Goal: Transaction & Acquisition: Purchase product/service

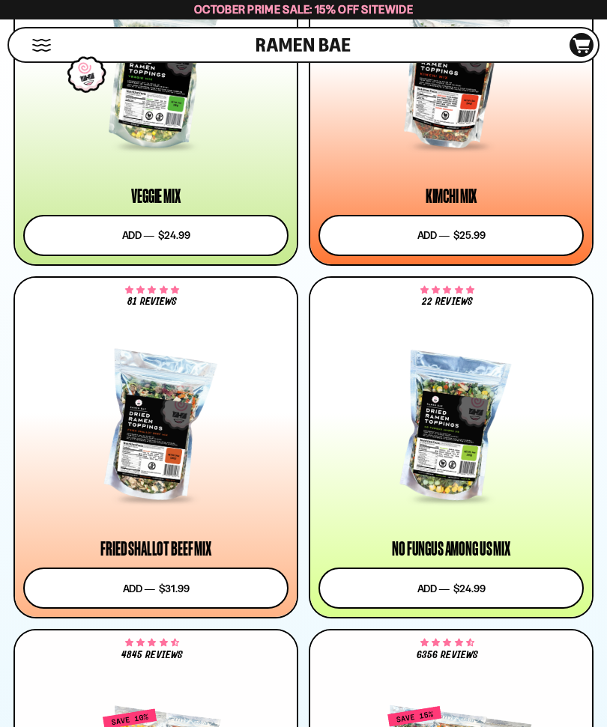
scroll to position [1434, 0]
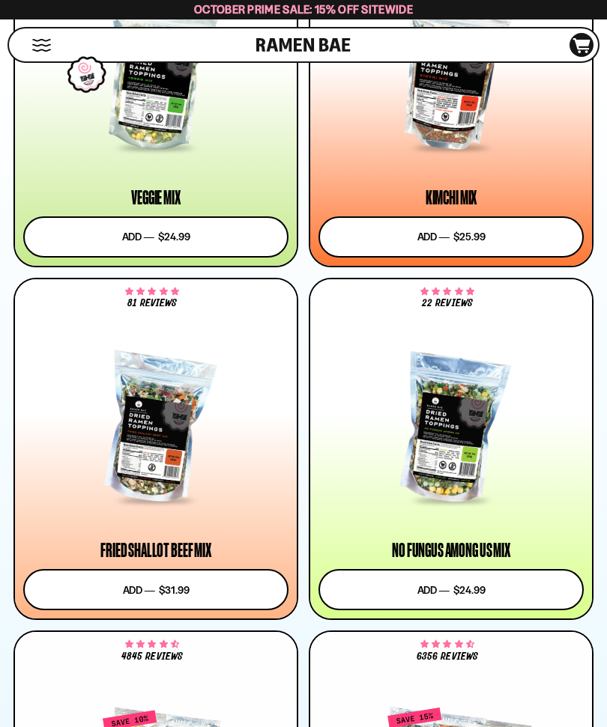
click at [210, 580] on button "Add to cart Add ― Regular price $31.99 Regular price Sale price $31.99 Unit pri…" at bounding box center [155, 589] width 265 height 41
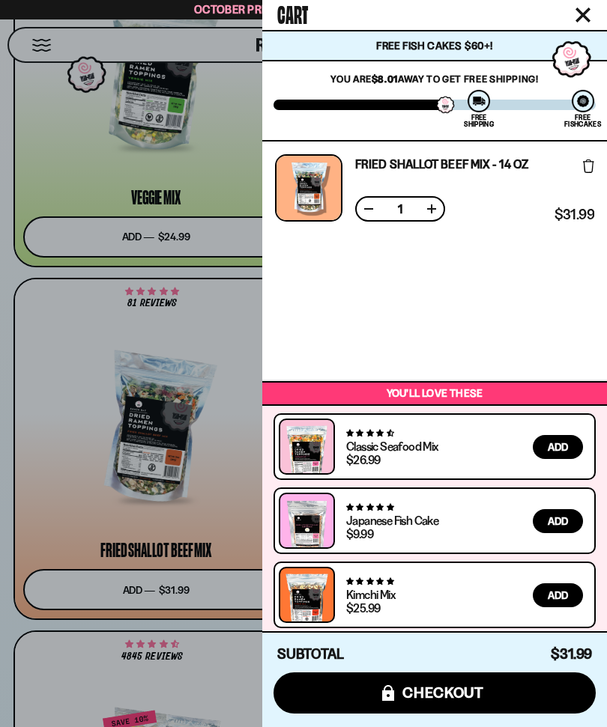
click at [77, 515] on div at bounding box center [303, 363] width 607 height 727
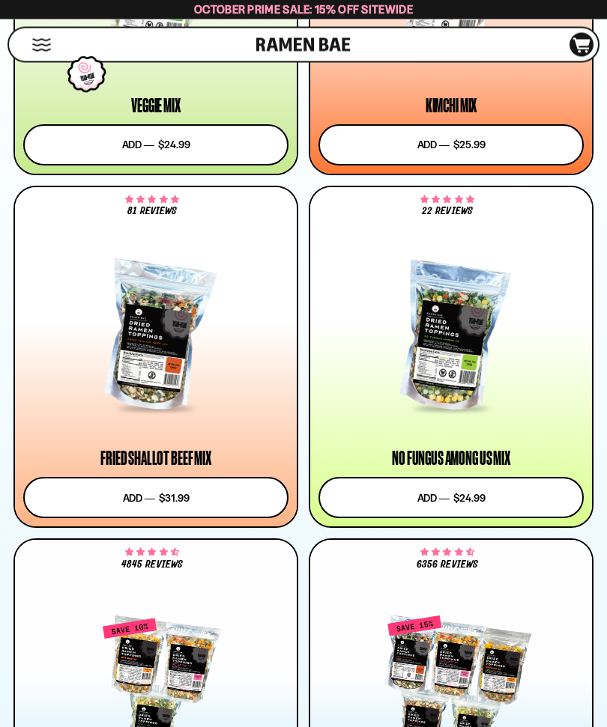
scroll to position [1518, 0]
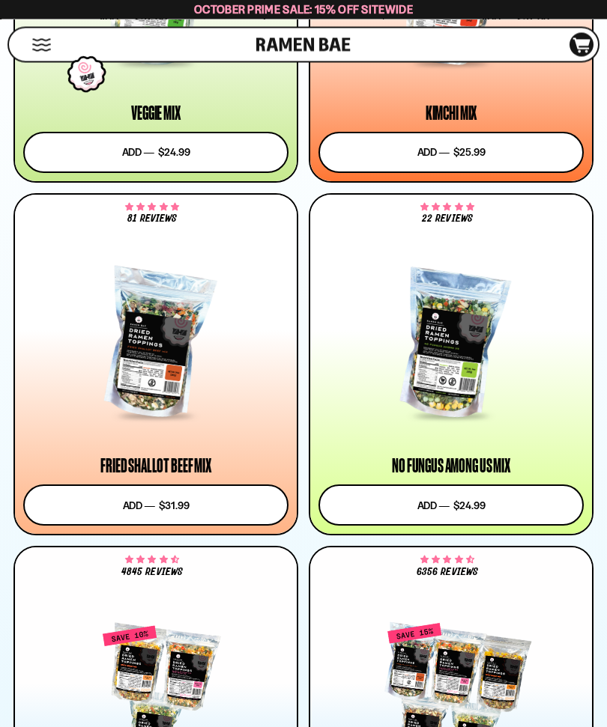
click at [485, 338] on div at bounding box center [450, 346] width 265 height 146
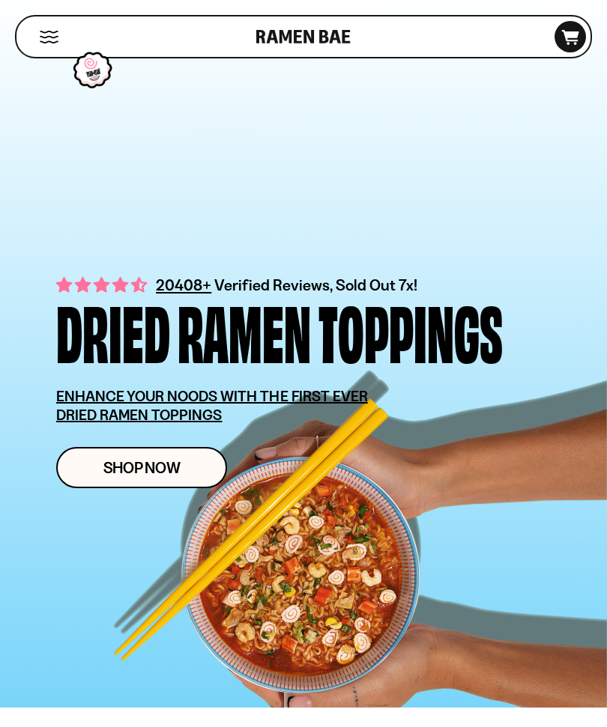
scroll to position [5909, 0]
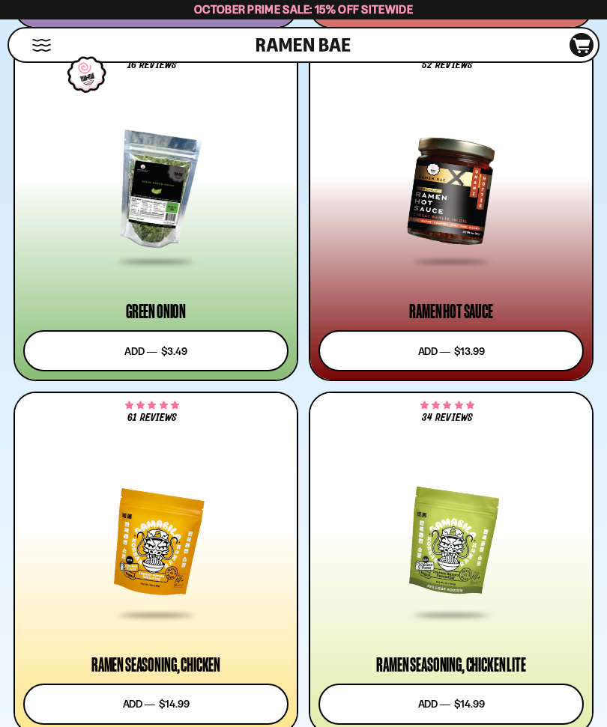
click at [176, 566] on div at bounding box center [155, 544] width 265 height 146
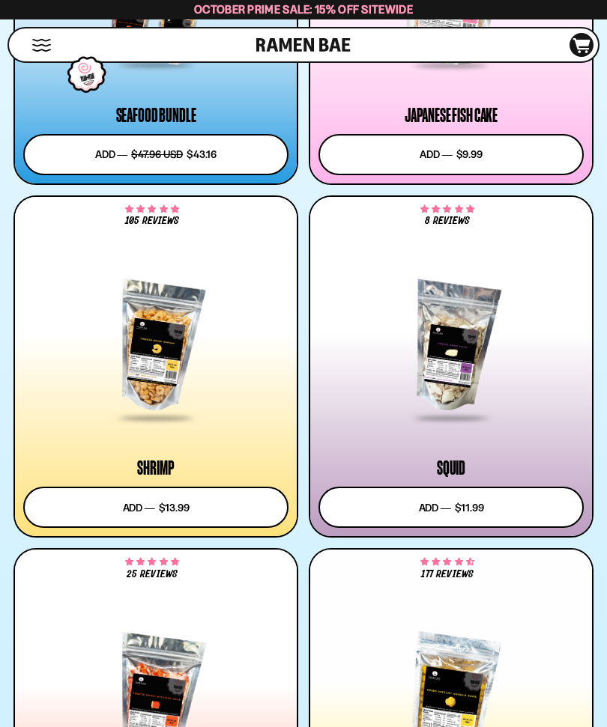
scroll to position [2574, 0]
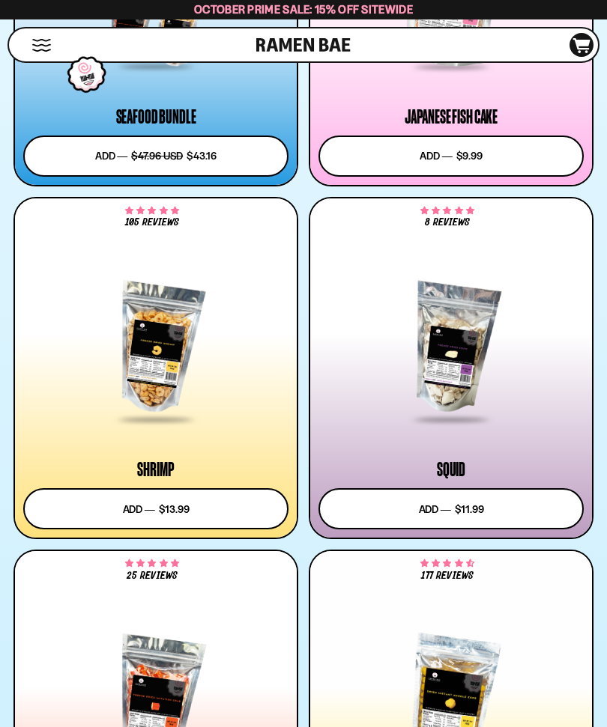
click at [205, 367] on div at bounding box center [155, 349] width 265 height 146
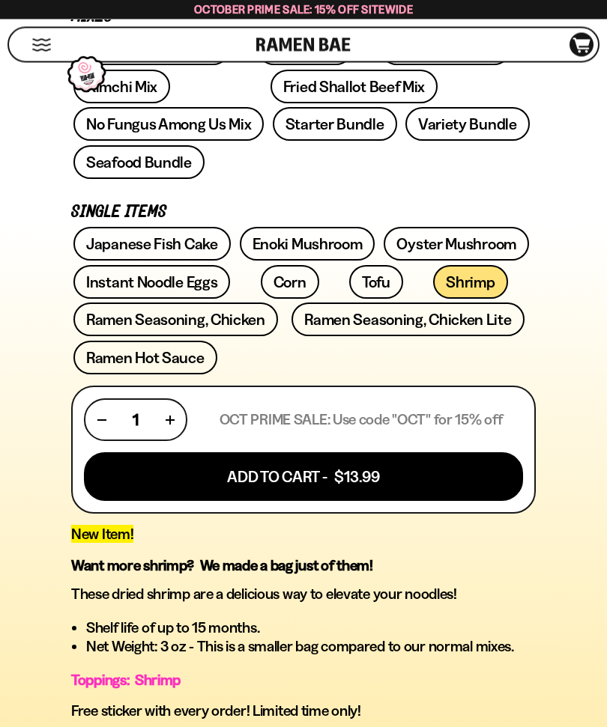
scroll to position [679, 0]
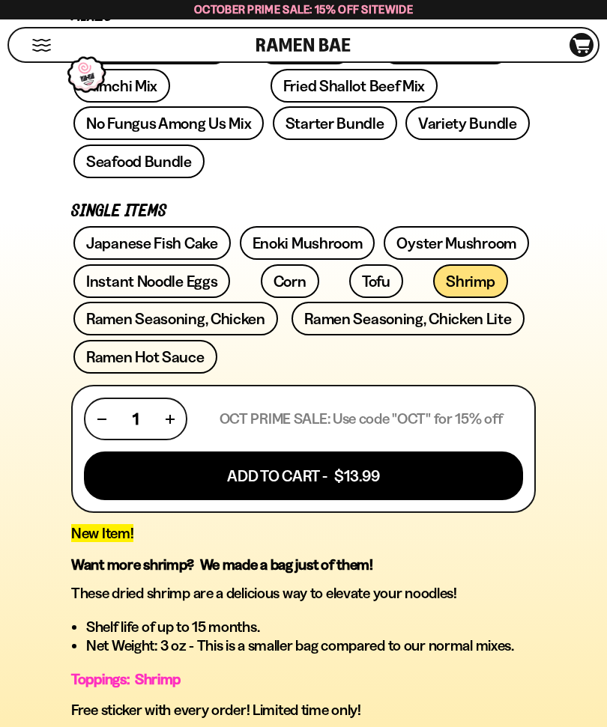
click at [372, 452] on button "Add To Cart - $13.99" at bounding box center [303, 476] width 439 height 49
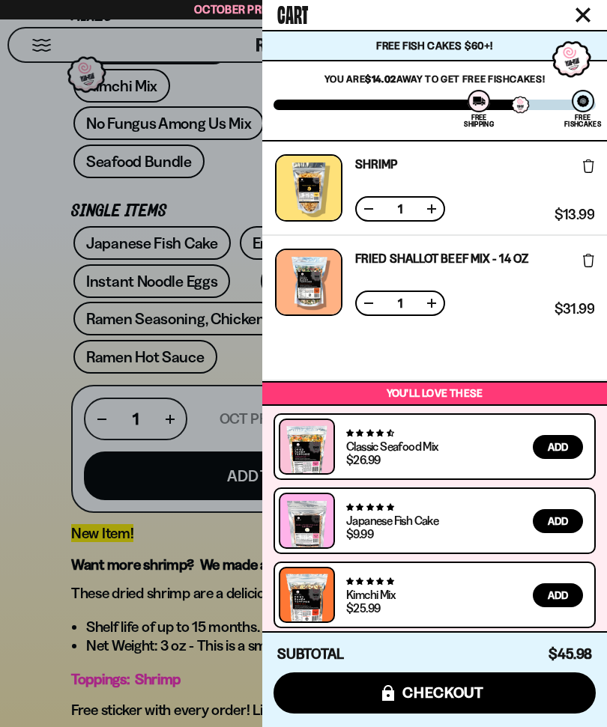
click at [468, 701] on span "checkout" at bounding box center [443, 693] width 82 height 16
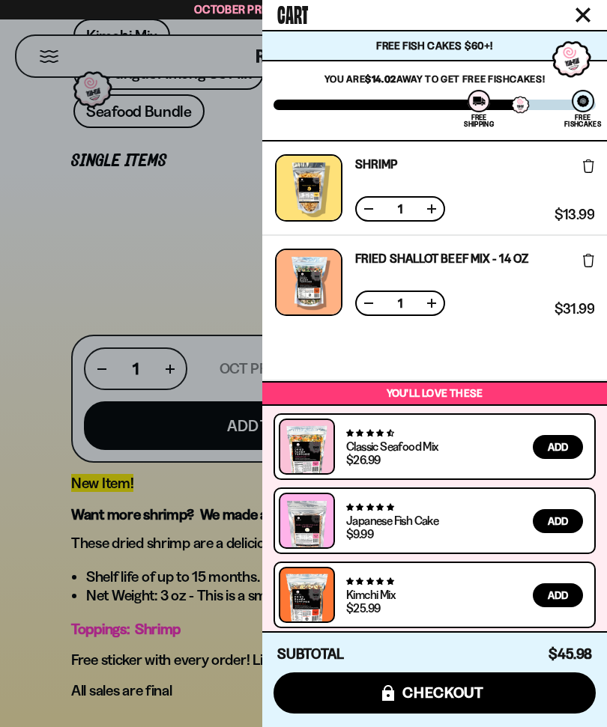
scroll to position [82, 0]
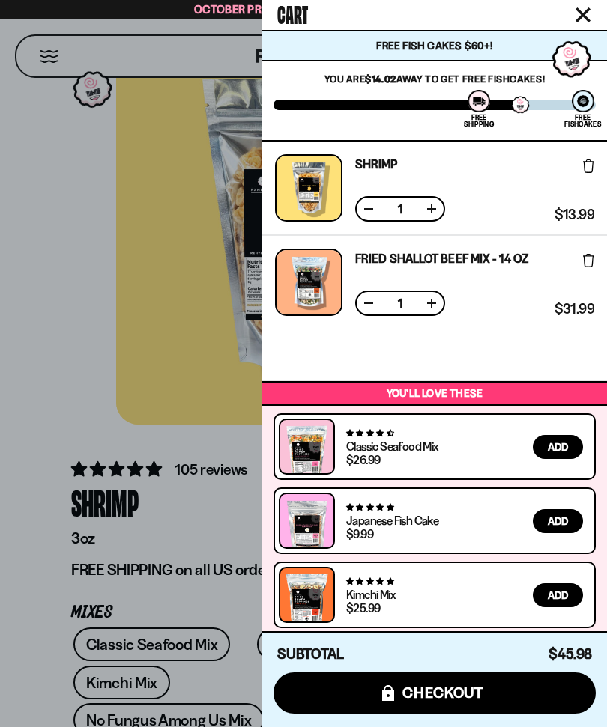
click at [509, 691] on button "icons8-lock checkout" at bounding box center [434, 693] width 322 height 41
click at [48, 348] on div at bounding box center [303, 363] width 607 height 727
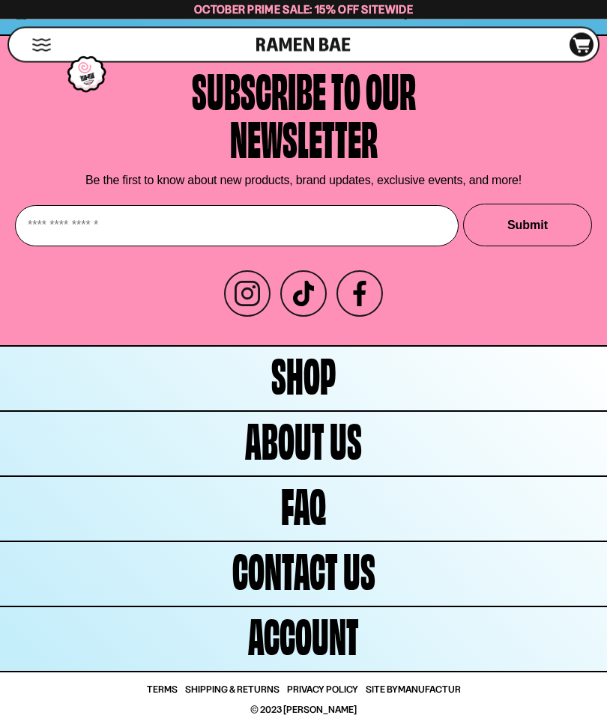
scroll to position [10607, 0]
click at [321, 528] on span "FAQ" at bounding box center [303, 504] width 45 height 48
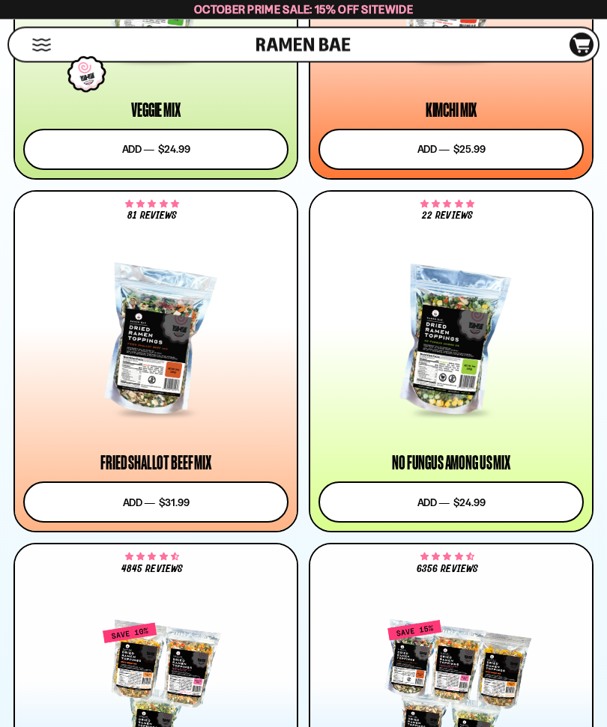
scroll to position [1521, 0]
click at [185, 499] on button "Add to cart Add ― Regular price $31.99 Regular price Sale price $31.99 Unit pri…" at bounding box center [155, 502] width 265 height 41
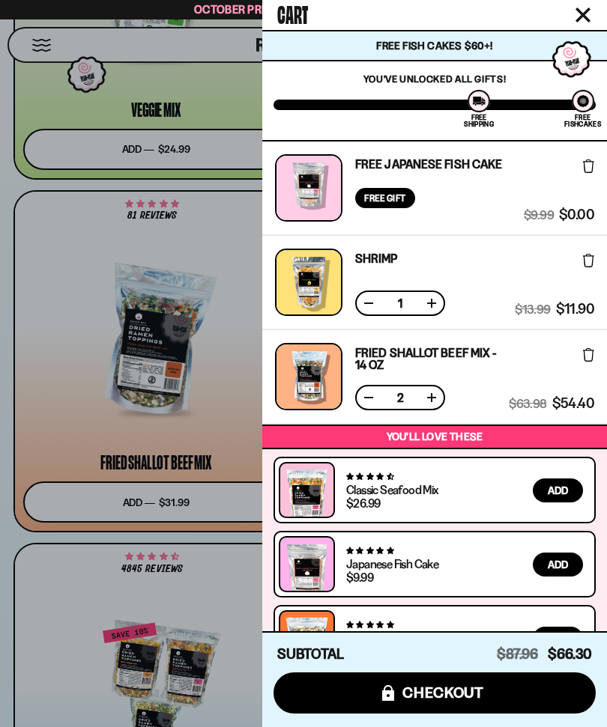
click at [370, 392] on button at bounding box center [368, 397] width 15 height 15
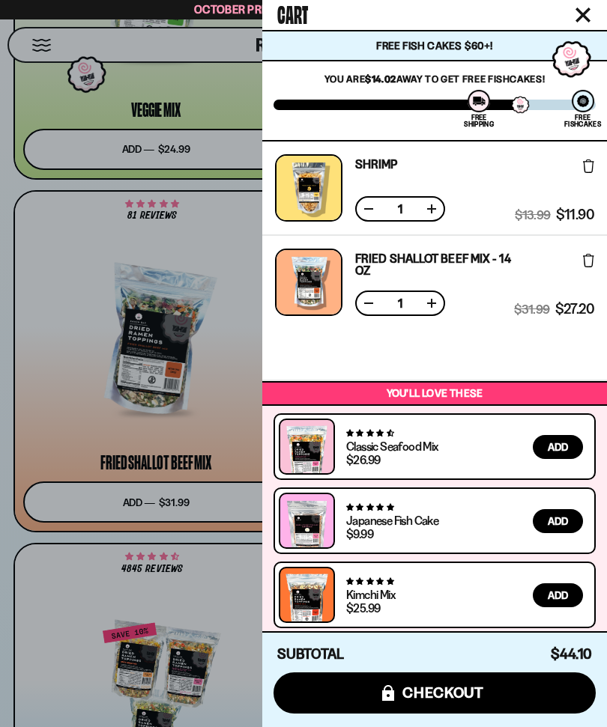
click at [495, 714] on button "icons8-lock checkout" at bounding box center [434, 693] width 322 height 41
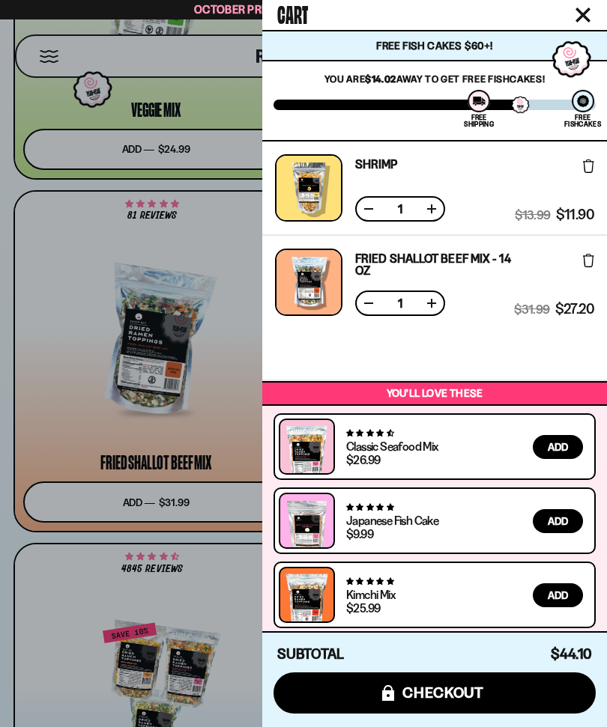
scroll to position [1571, 0]
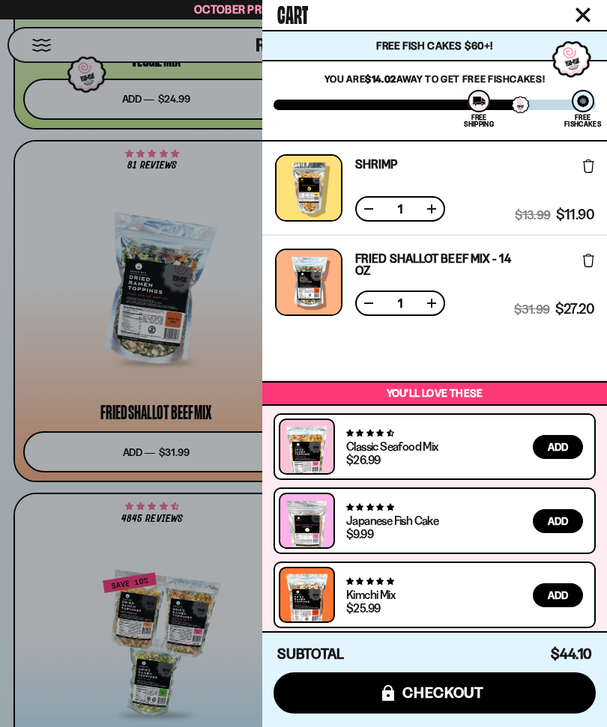
click at [461, 688] on span "checkout" at bounding box center [443, 693] width 82 height 16
